Goal: Find specific page/section: Find specific page/section

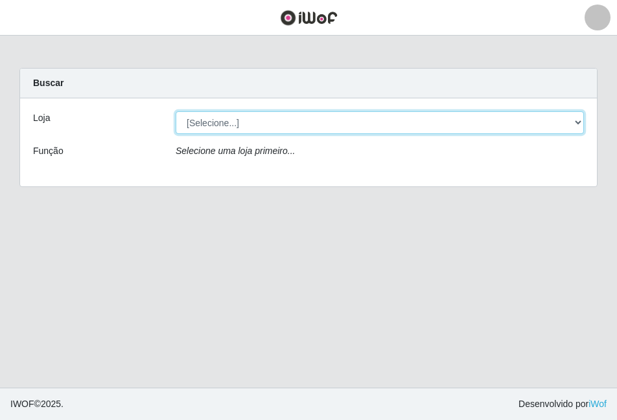
click at [574, 124] on select "[Selecione...] Atacado Vem - [STREET_ADDRESS]" at bounding box center [380, 122] width 408 height 23
select select "449"
click at [176, 111] on select "[Selecione...] Atacado Vem - [STREET_ADDRESS]" at bounding box center [380, 122] width 408 height 23
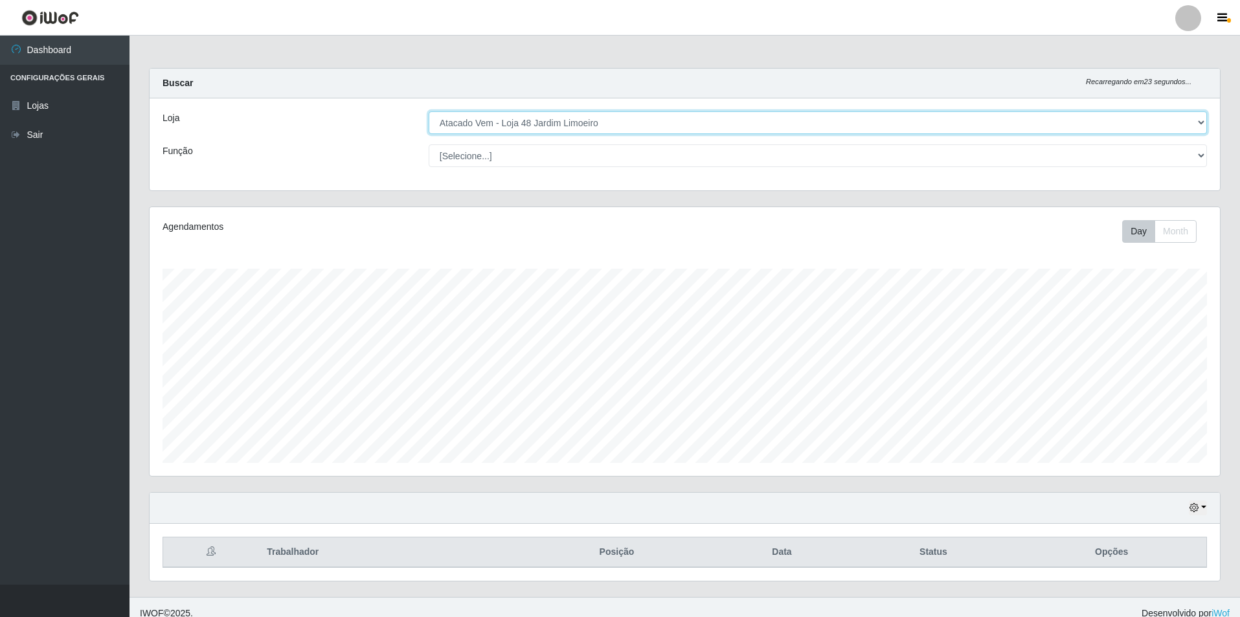
scroll to position [12, 0]
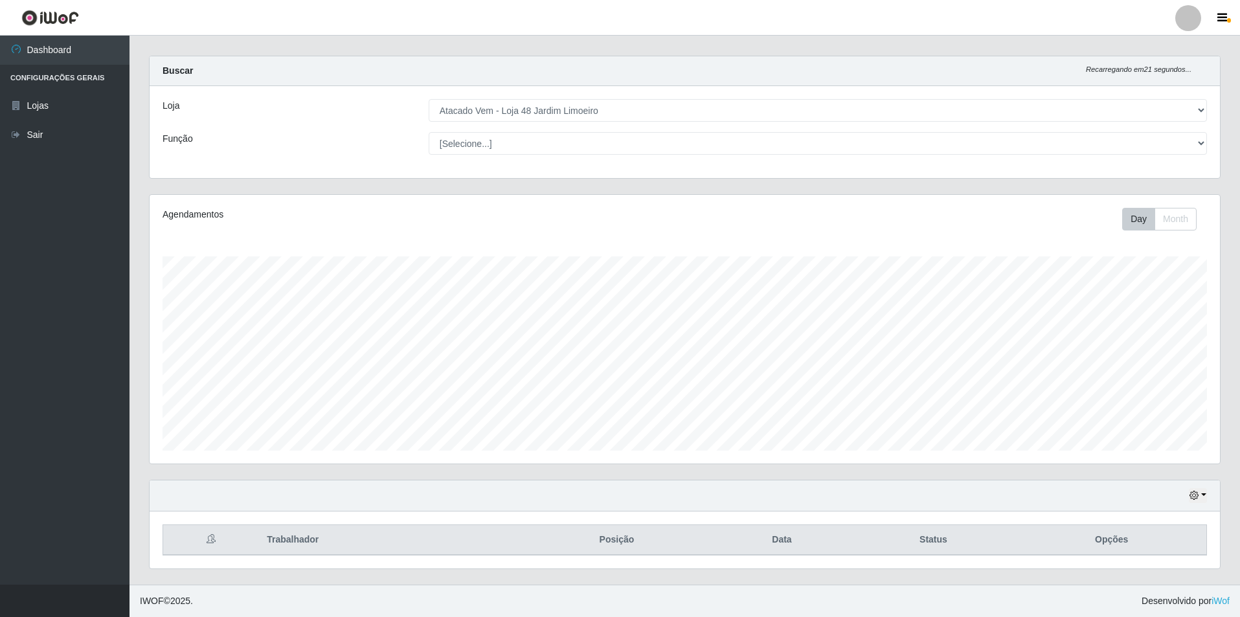
click at [246, 420] on th at bounding box center [211, 540] width 96 height 30
drag, startPoint x: 246, startPoint y: 543, endPoint x: 334, endPoint y: 538, distance: 87.6
click at [310, 420] on tr "Trabalhador Posição Data Status Opções" at bounding box center [685, 540] width 1044 height 30
click at [616, 420] on th "Posição" at bounding box center [616, 540] width 194 height 30
click at [616, 420] on th "Data" at bounding box center [782, 540] width 136 height 30
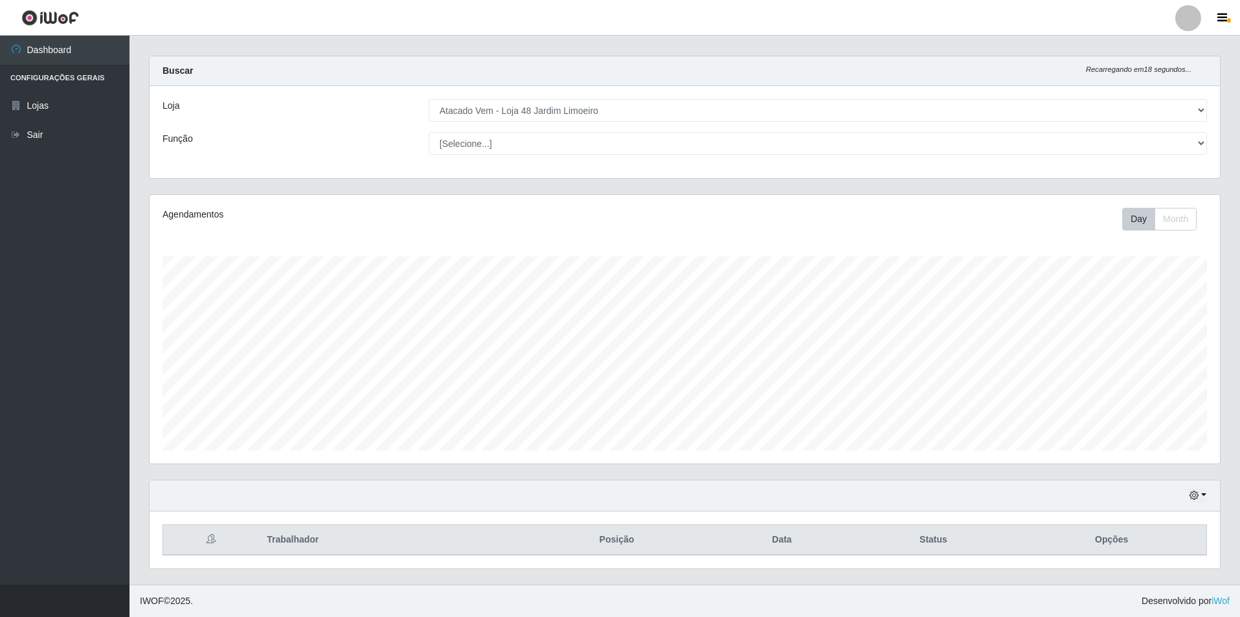
drag, startPoint x: 930, startPoint y: 538, endPoint x: 1091, endPoint y: 554, distance: 162.1
click at [616, 420] on th "Status" at bounding box center [933, 540] width 167 height 30
click at [616, 420] on icon "button" at bounding box center [1194, 495] width 9 height 9
click at [616, 391] on button "1 dia" at bounding box center [1155, 393] width 102 height 27
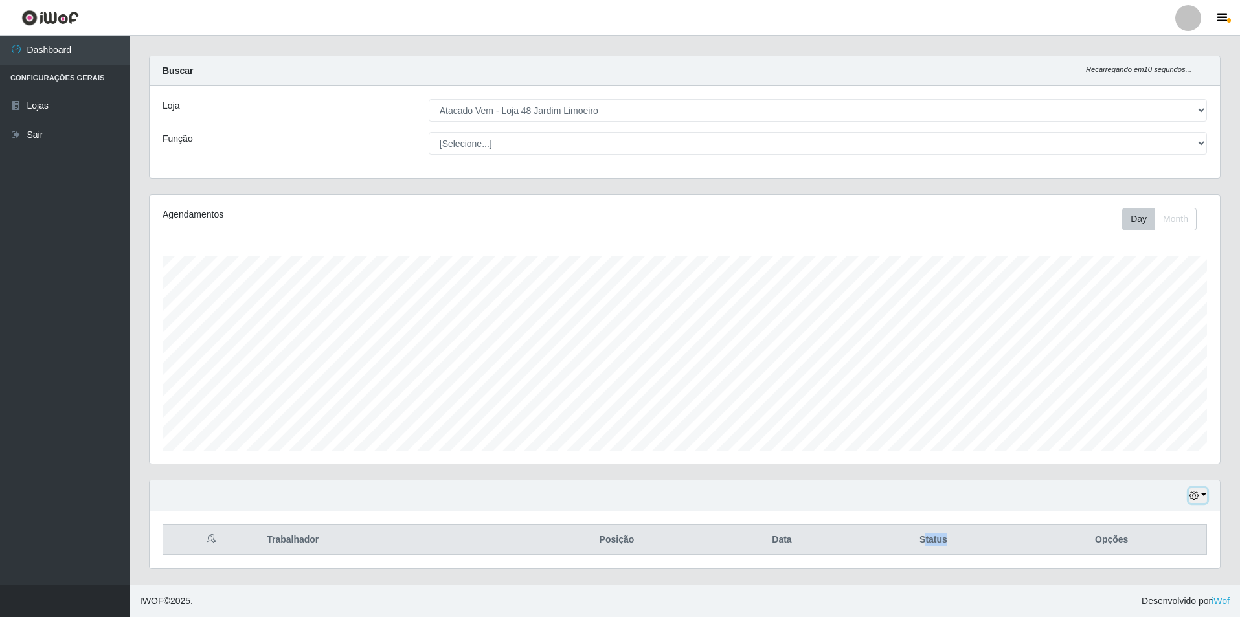
click at [616, 420] on button "button" at bounding box center [1198, 495] width 18 height 15
click at [616, 364] on button "Hoje" at bounding box center [1155, 365] width 102 height 27
click at [616, 217] on button "Day" at bounding box center [1138, 219] width 33 height 23
click at [616, 220] on button "Month" at bounding box center [1176, 219] width 42 height 23
click at [616, 227] on button "Day" at bounding box center [1138, 219] width 33 height 23
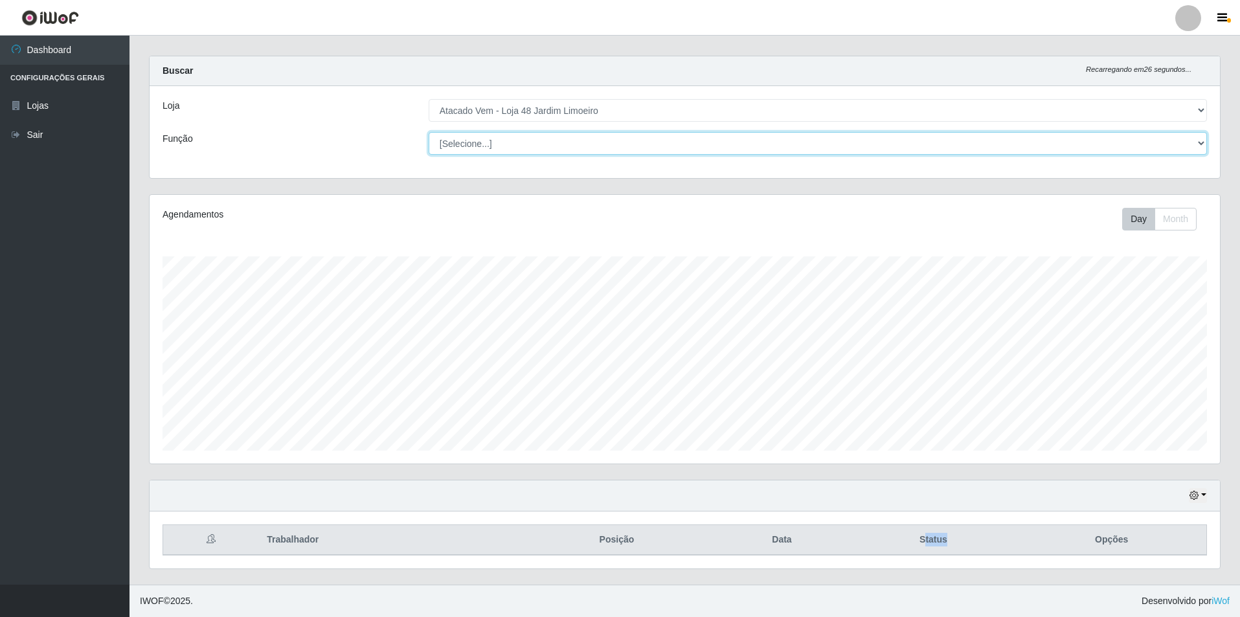
click at [616, 152] on select "[Selecione...] Repositor Repositor + Repositor ++" at bounding box center [818, 143] width 778 height 23
select select "24"
click at [429, 132] on select "[Selecione...] Repositor Repositor + Repositor ++" at bounding box center [818, 143] width 778 height 23
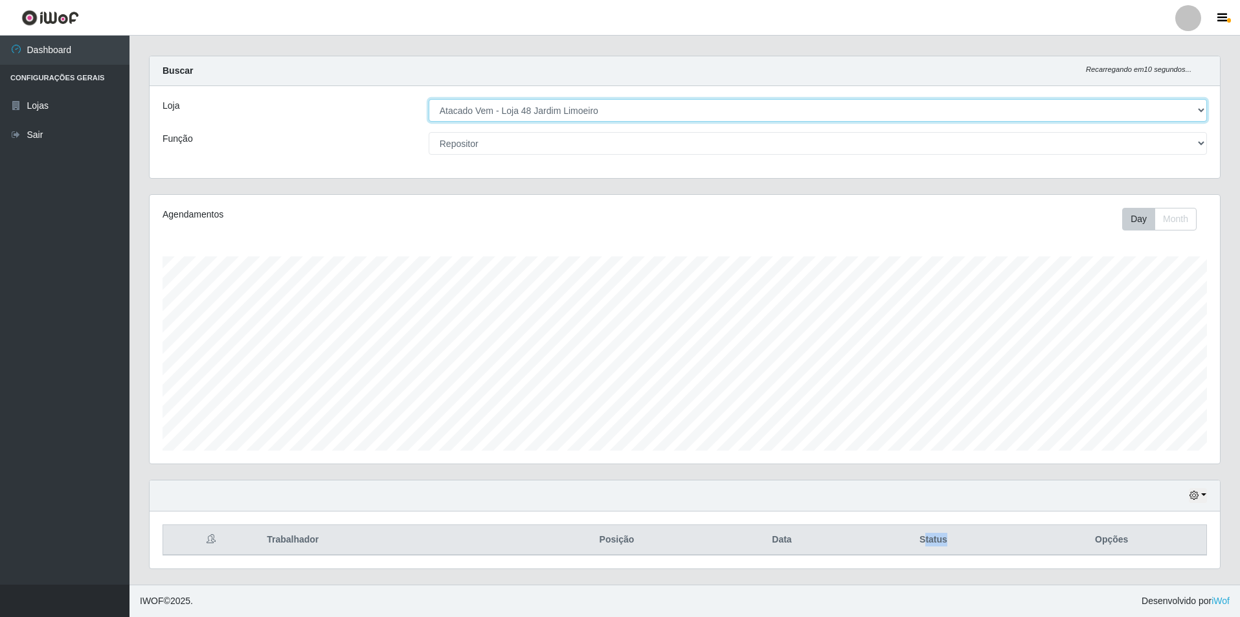
click at [616, 113] on select "[Selecione...] Atacado Vem - [STREET_ADDRESS]" at bounding box center [818, 110] width 778 height 23
click at [616, 109] on select "[Selecione...] Atacado Vem - [STREET_ADDRESS]" at bounding box center [818, 110] width 778 height 23
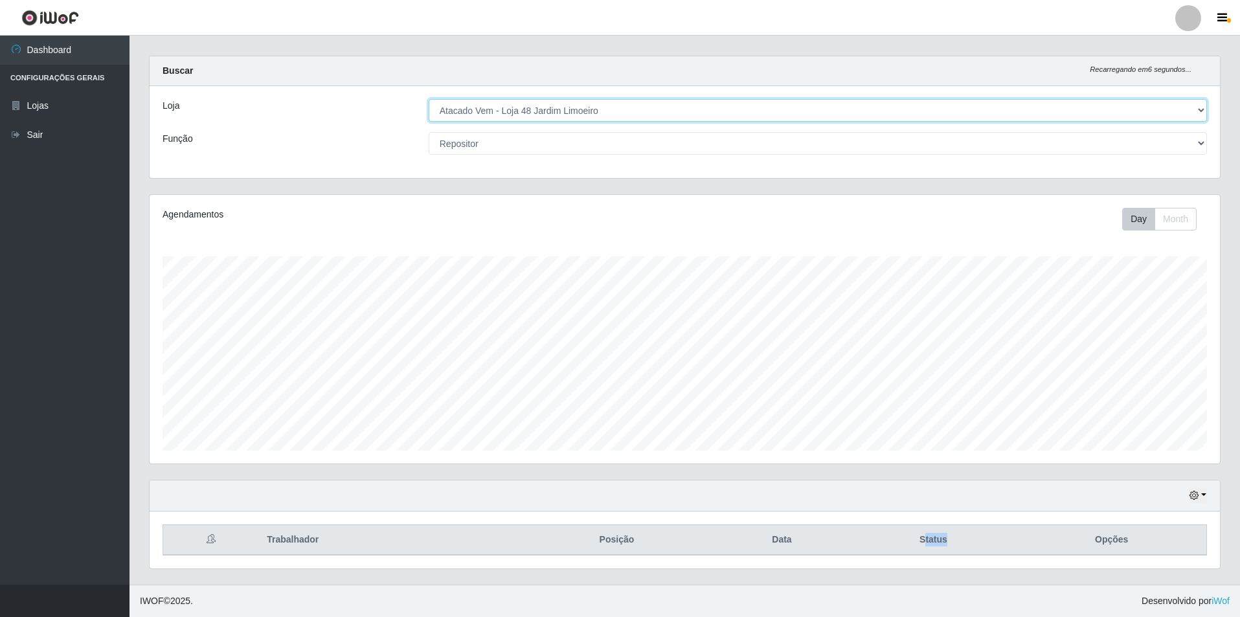
click at [616, 109] on select "[Selecione...] Atacado Vem - [STREET_ADDRESS]" at bounding box center [818, 110] width 778 height 23
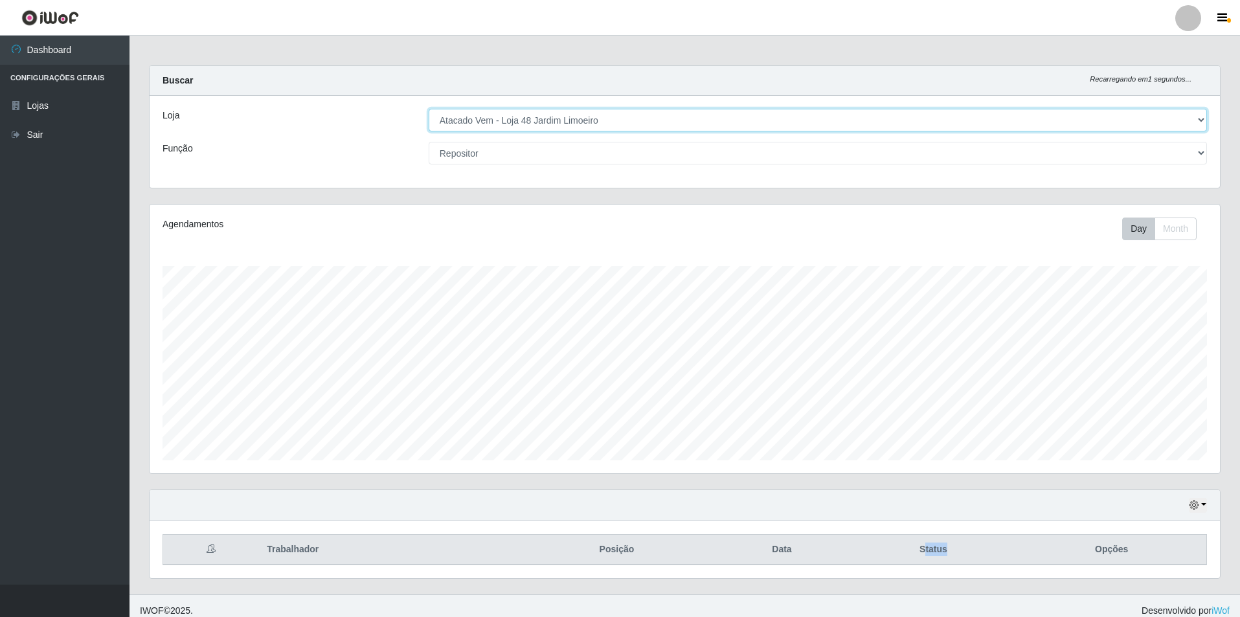
scroll to position [12, 0]
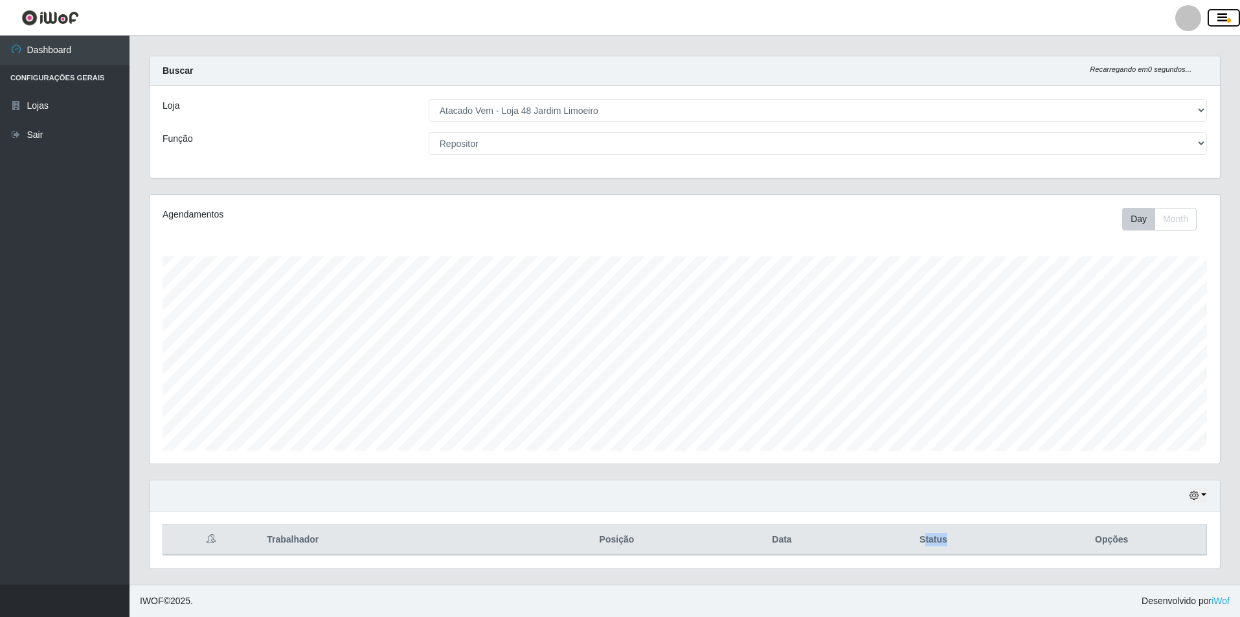
click at [616, 16] on icon "button" at bounding box center [1223, 18] width 10 height 12
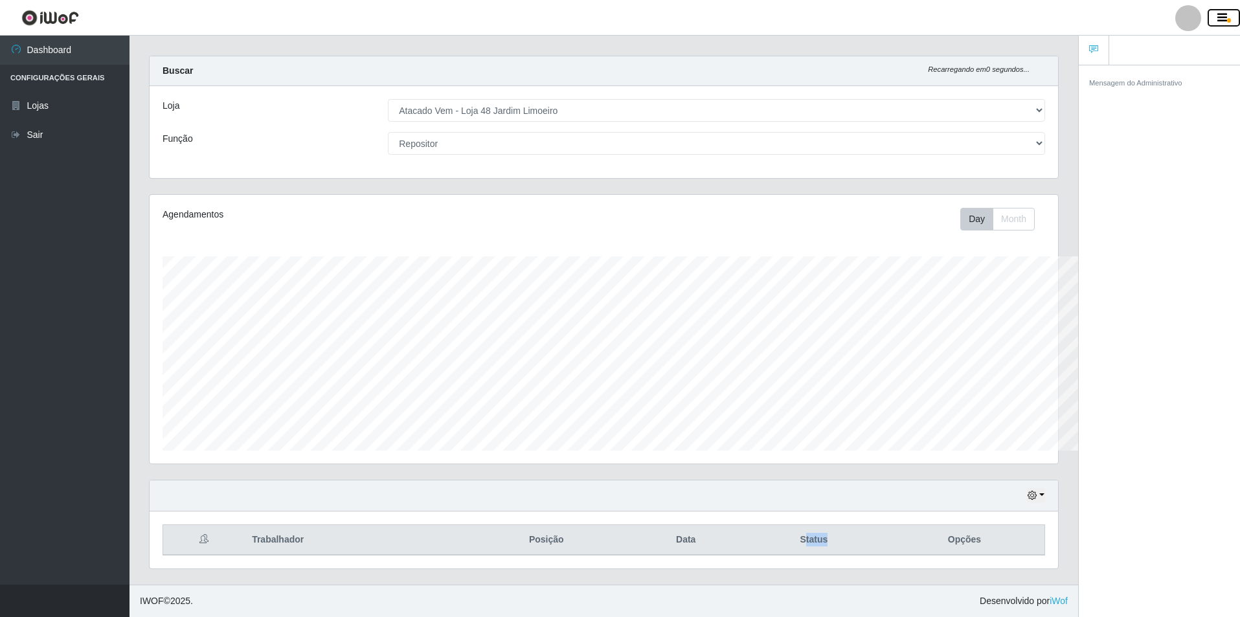
scroll to position [647381, 646740]
click at [616, 17] on icon "button" at bounding box center [1223, 18] width 10 height 12
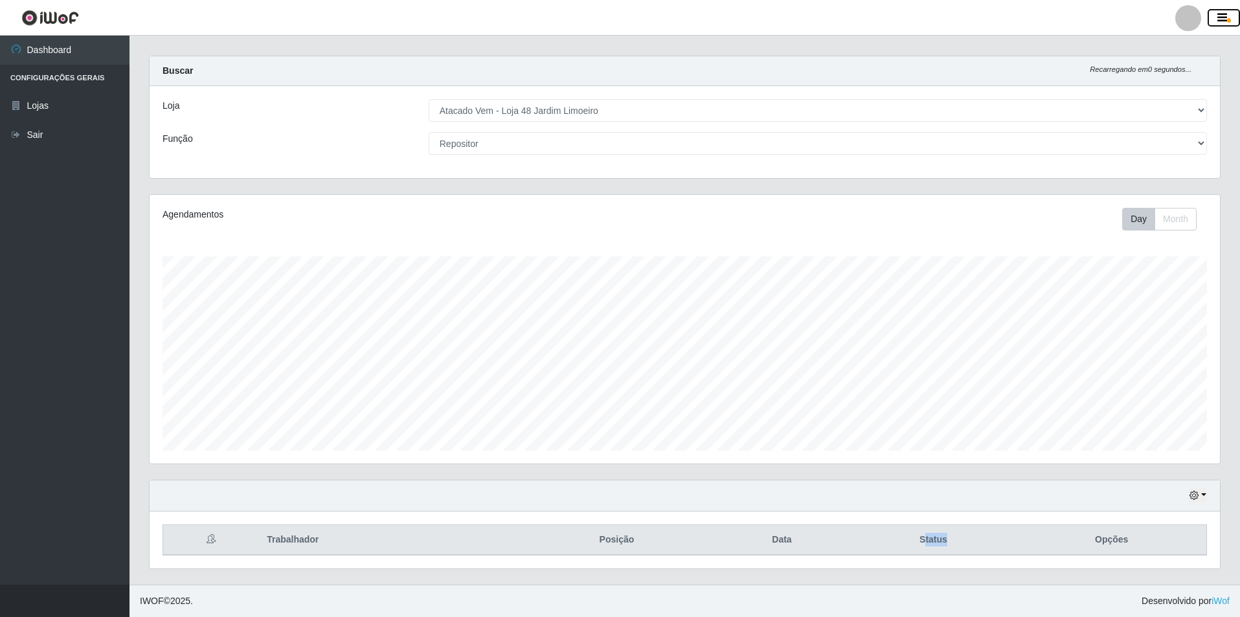
scroll to position [647381, 646579]
click at [616, 17] on icon "button" at bounding box center [1223, 18] width 10 height 12
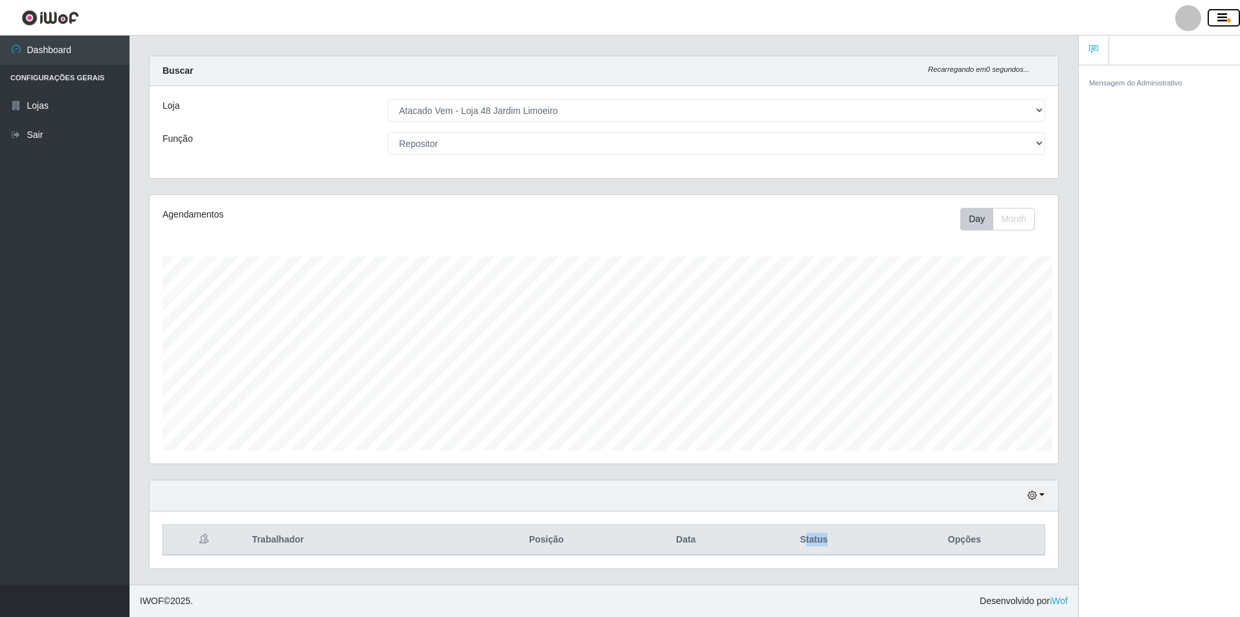
scroll to position [647381, 646741]
click at [616, 19] on div at bounding box center [1188, 18] width 26 height 26
click at [616, 245] on div "Mensagem do Administrativo" at bounding box center [1159, 343] width 161 height 557
click at [616, 161] on div "Loja [Selecione...] Atacado Vem - Loja 48 Jardim Limoeiro Função [Selecione...]…" at bounding box center [604, 132] width 909 height 92
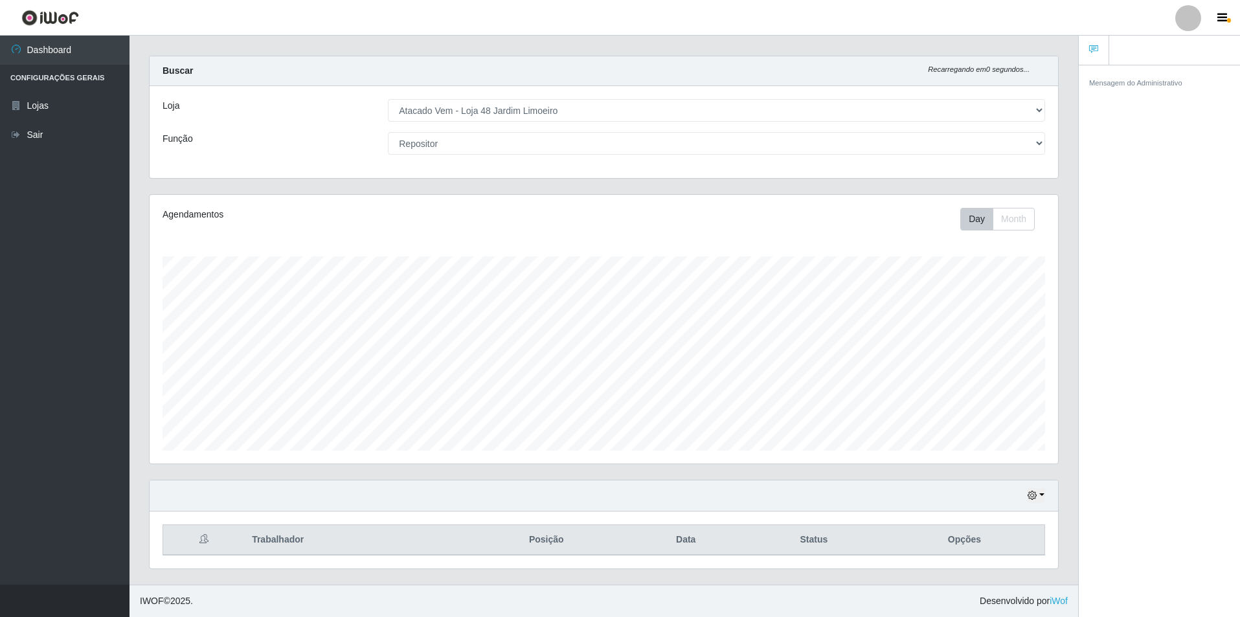
click at [616, 161] on div "Loja [Selecione...] Atacado Vem - Loja 48 Jardim Limoeiro Função [Selecione...]…" at bounding box center [604, 132] width 909 height 92
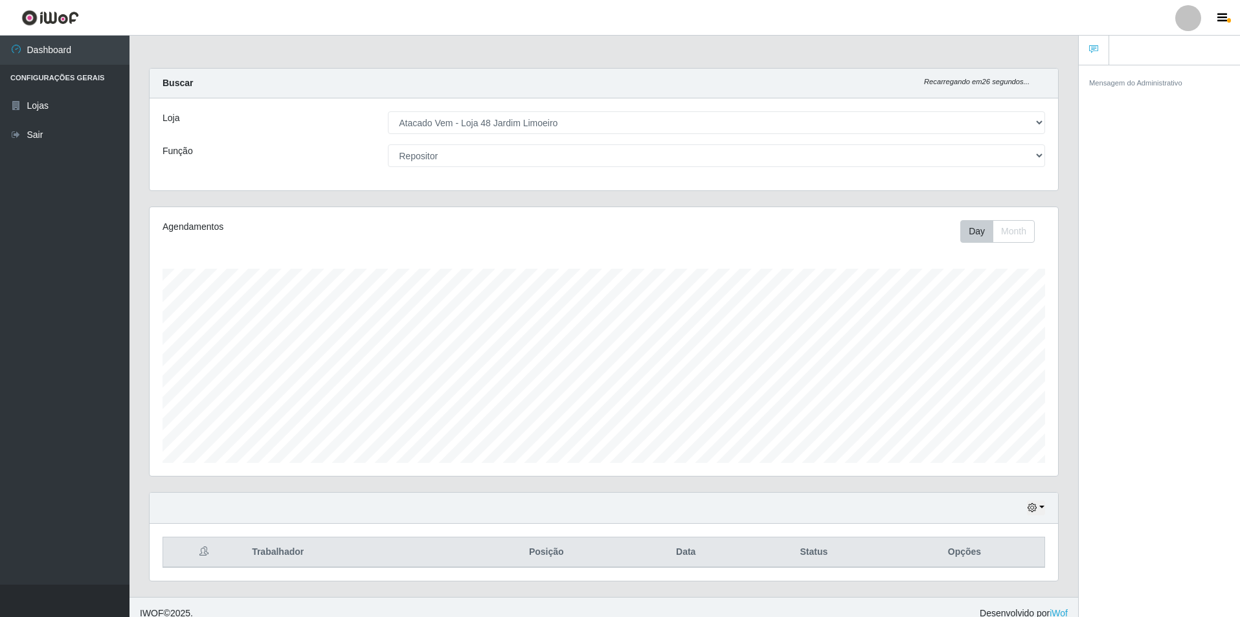
scroll to position [12, 0]
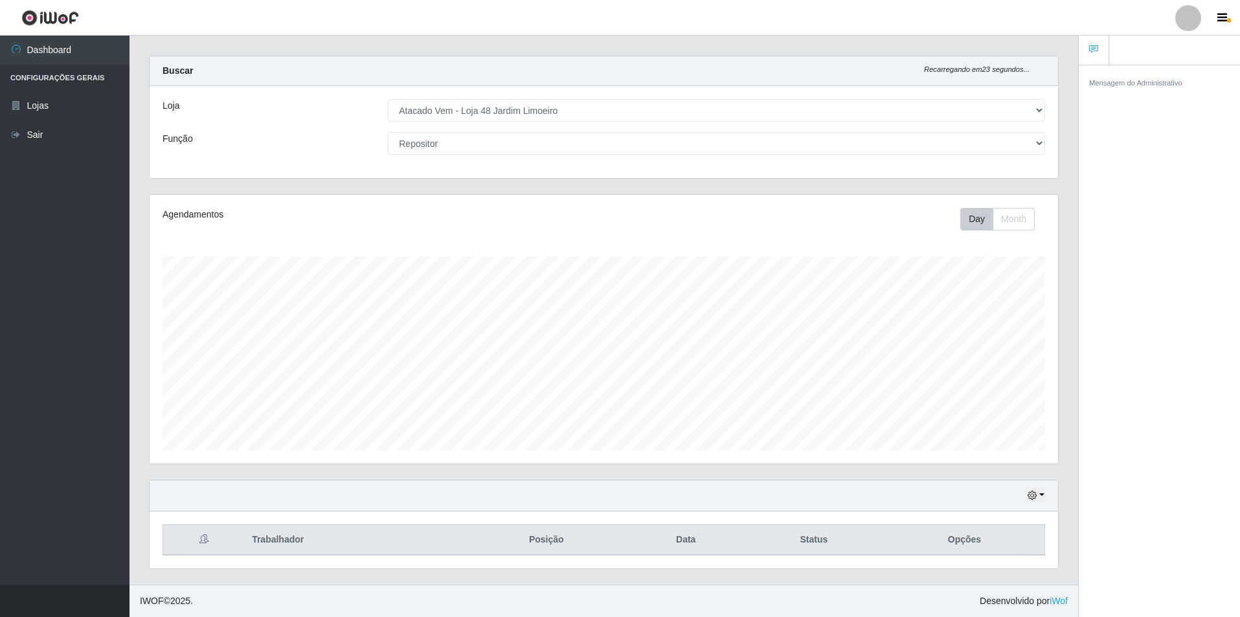
click at [616, 56] on link at bounding box center [1094, 51] width 30 height 30
click at [92, 113] on link "Lojas" at bounding box center [65, 105] width 130 height 29
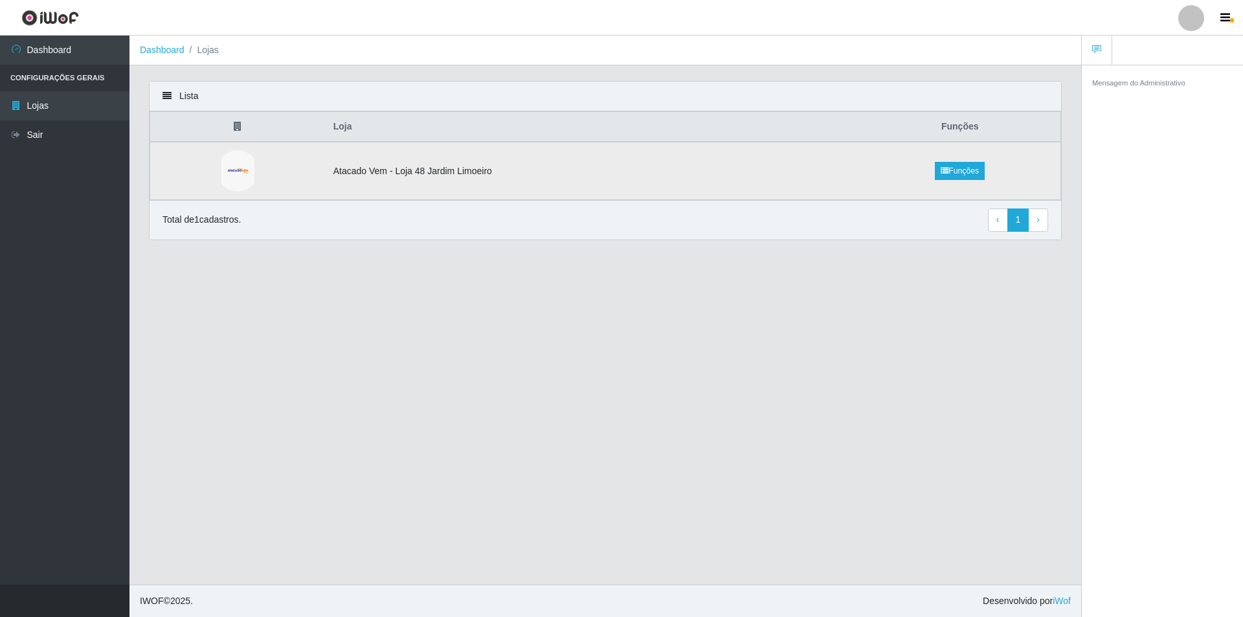
click at [616, 178] on td "Atacado Vem - Loja 48 Jardim Limoeiro" at bounding box center [593, 171] width 534 height 58
click at [168, 94] on icon at bounding box center [167, 95] width 9 height 9
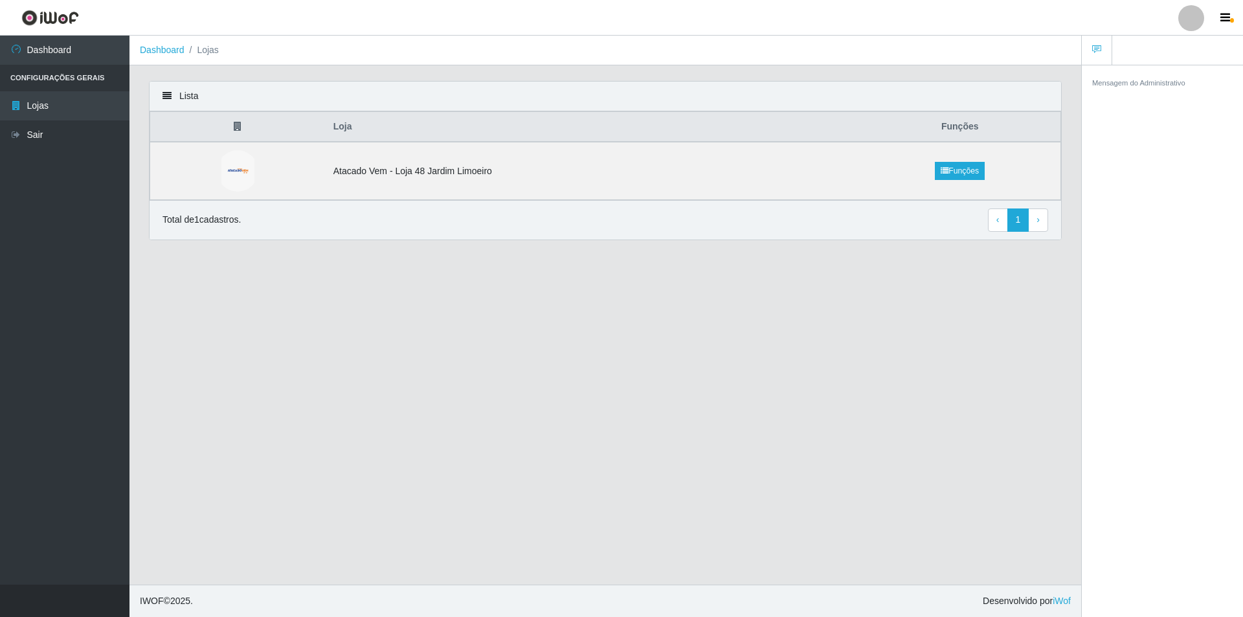
click at [168, 94] on icon at bounding box center [167, 95] width 9 height 9
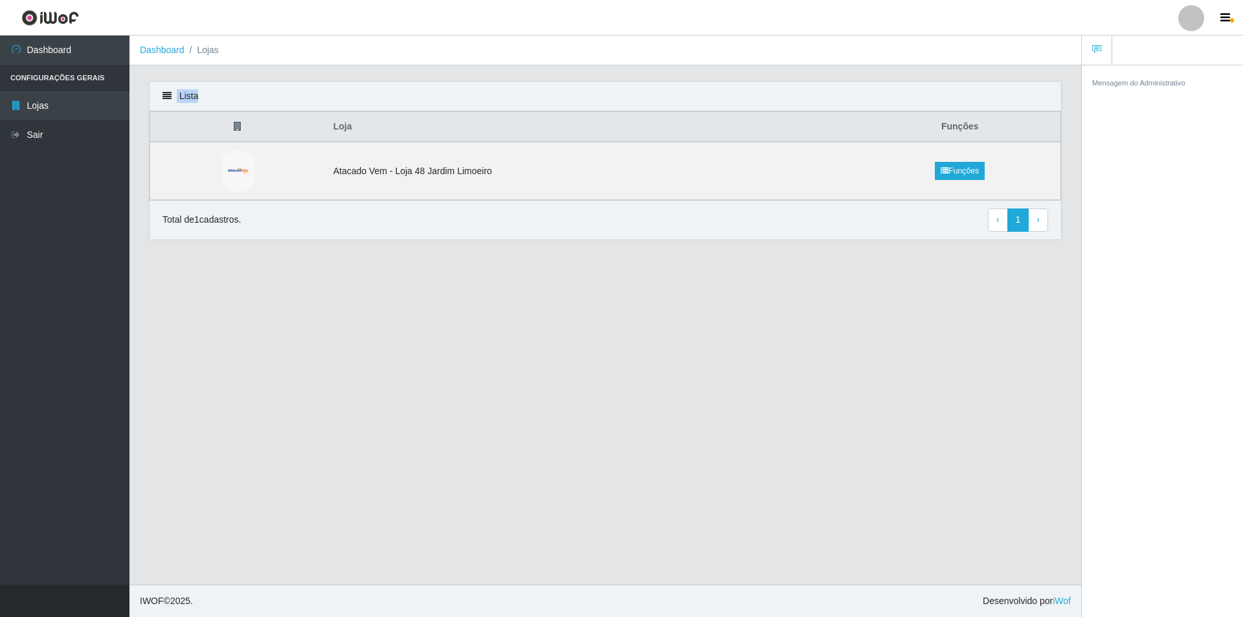
click at [168, 94] on icon at bounding box center [167, 95] width 9 height 9
click at [168, 95] on icon at bounding box center [167, 95] width 9 height 9
click at [144, 94] on div "Lista Loja Funções Atacado Vem - Loja 48 Jardim Limoeiro Funções Total de 1 cad…" at bounding box center [605, 168] width 933 height 175
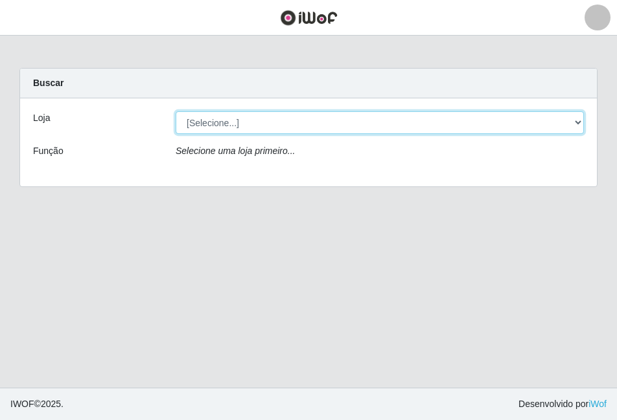
click at [580, 123] on select "[Selecione...] Atacado Vem - [STREET_ADDRESS]" at bounding box center [380, 122] width 408 height 23
select select "449"
click at [176, 111] on select "[Selecione...] Atacado Vem - [STREET_ADDRESS]" at bounding box center [380, 122] width 408 height 23
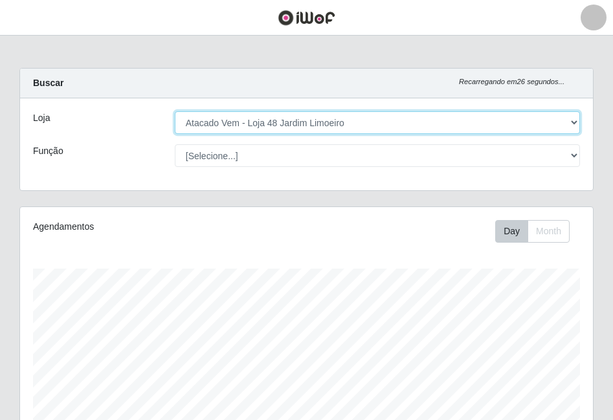
scroll to position [209, 0]
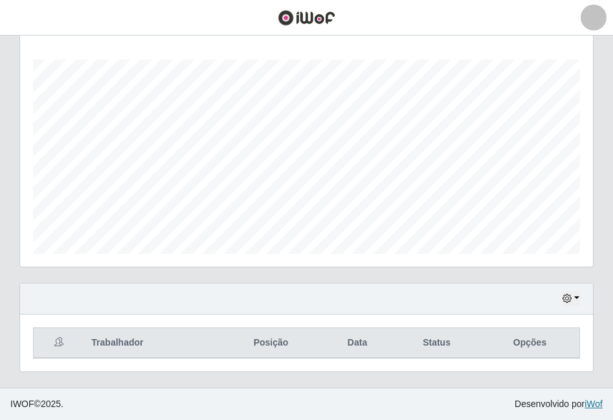
click at [591, 400] on link "iWof" at bounding box center [594, 404] width 18 height 10
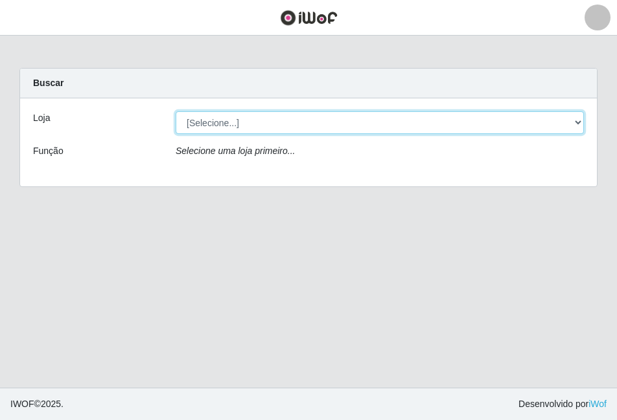
click at [571, 118] on select "[Selecione...] Atacado Vem - [STREET_ADDRESS]" at bounding box center [380, 122] width 408 height 23
select select "449"
click at [176, 111] on select "[Selecione...] Atacado Vem - [STREET_ADDRESS]" at bounding box center [380, 122] width 408 height 23
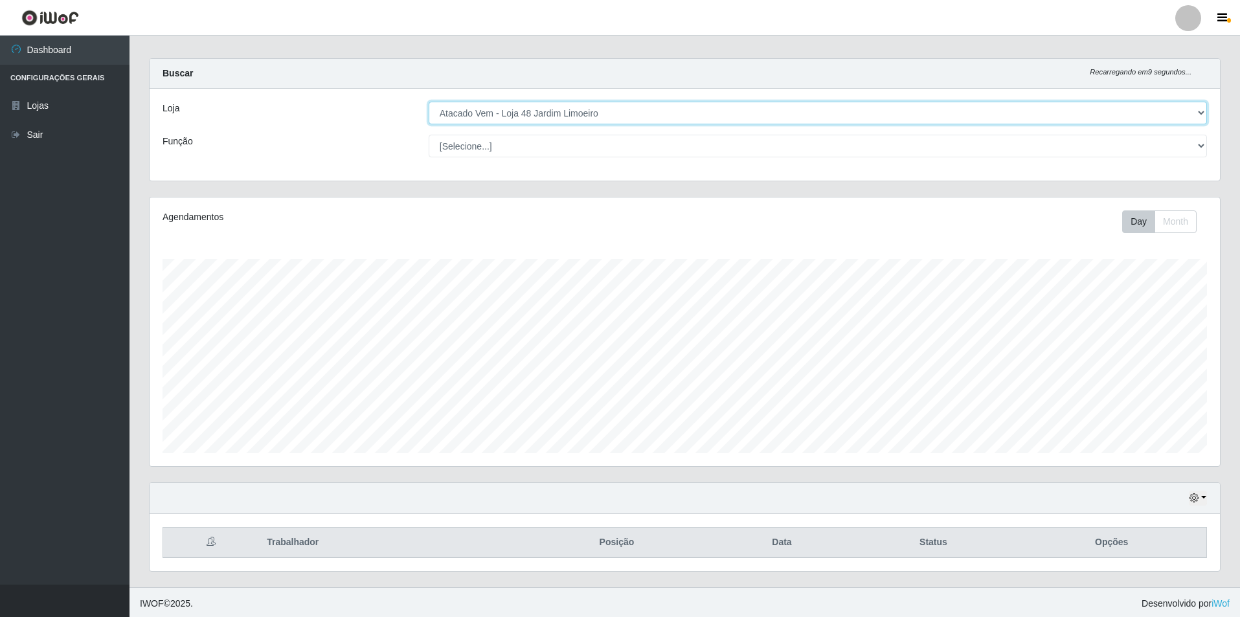
scroll to position [12, 0]
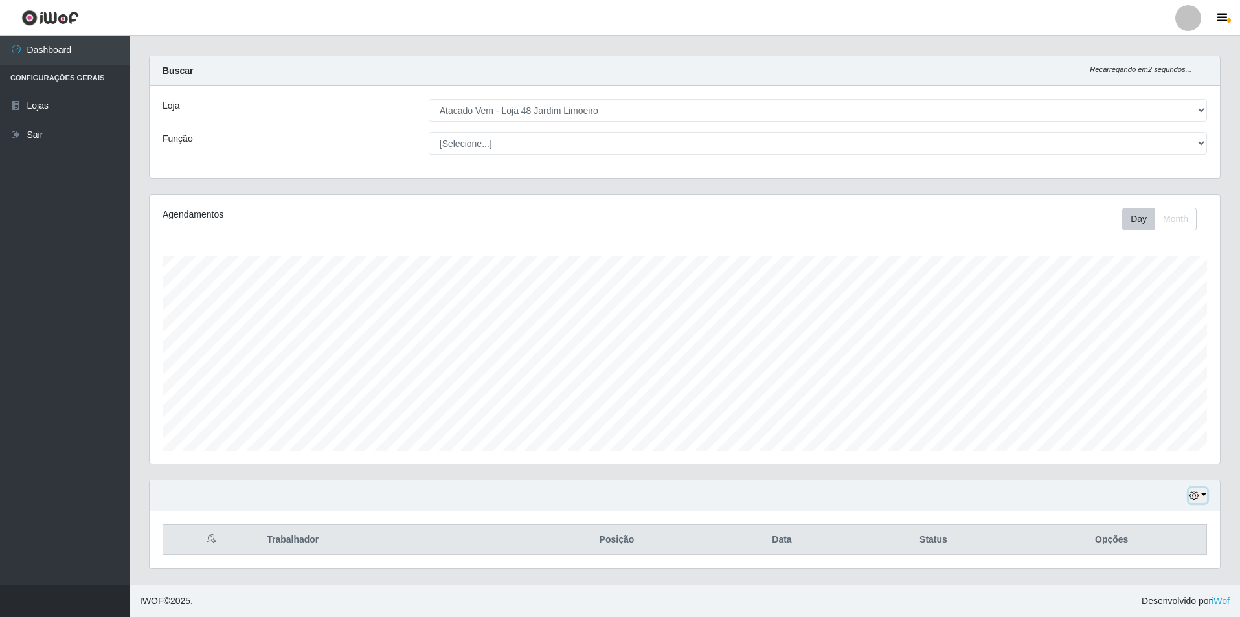
click at [616, 420] on icon "button" at bounding box center [1194, 495] width 9 height 9
click at [616, 420] on div "Hoje 1 dia 3 dias 1 Semana Não encerrados" at bounding box center [685, 496] width 1071 height 31
